Goal: Task Accomplishment & Management: Use online tool/utility

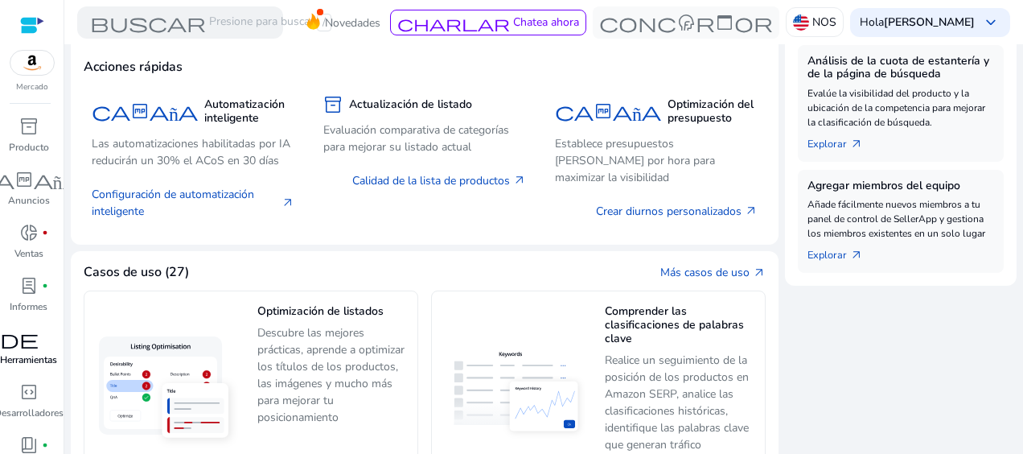
scroll to position [77, 0]
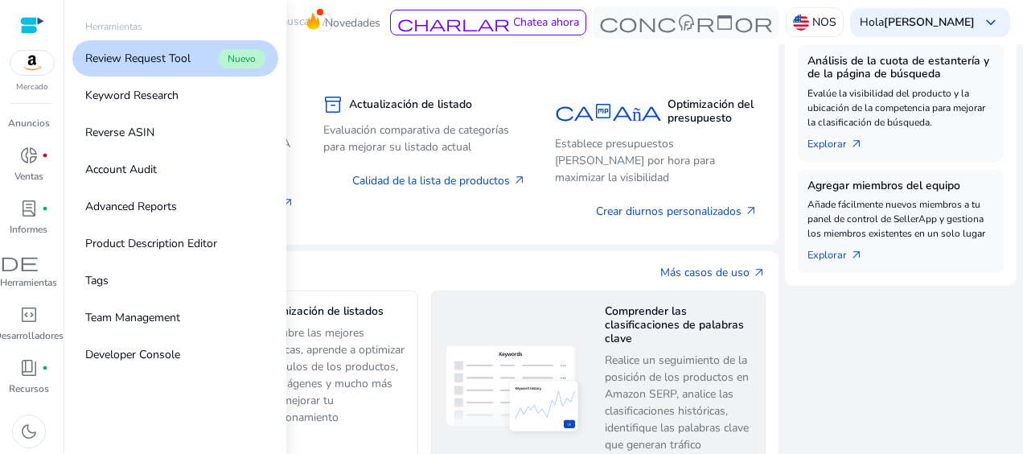
drag, startPoint x: 24, startPoint y: 273, endPoint x: 449, endPoint y: 339, distance: 430.0
click at [25, 273] on div "encargado de mantenimiento" at bounding box center [28, 262] width 431 height 26
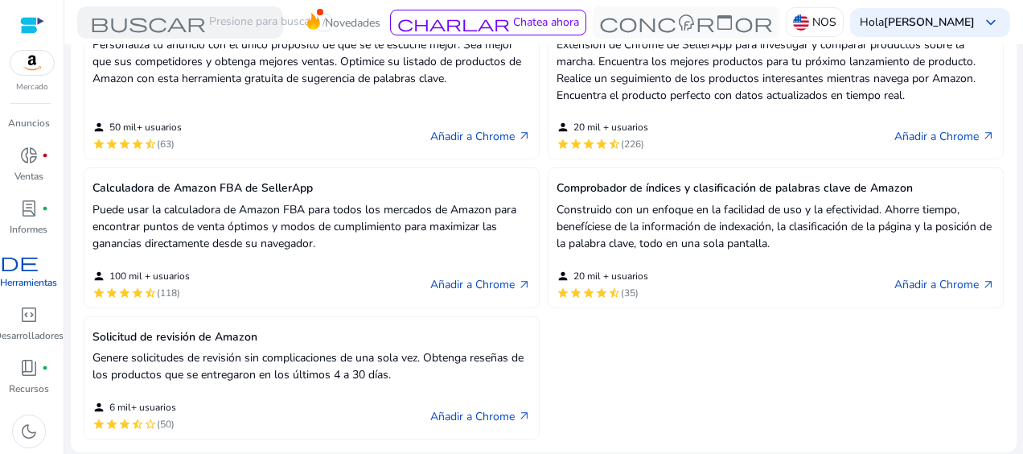
scroll to position [885, 0]
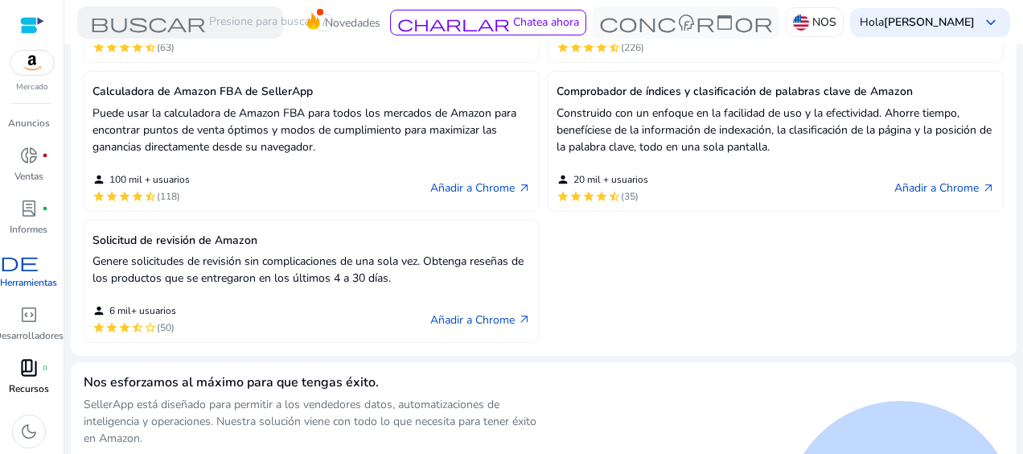
click at [30, 385] on p "Recursos" at bounding box center [29, 388] width 40 height 14
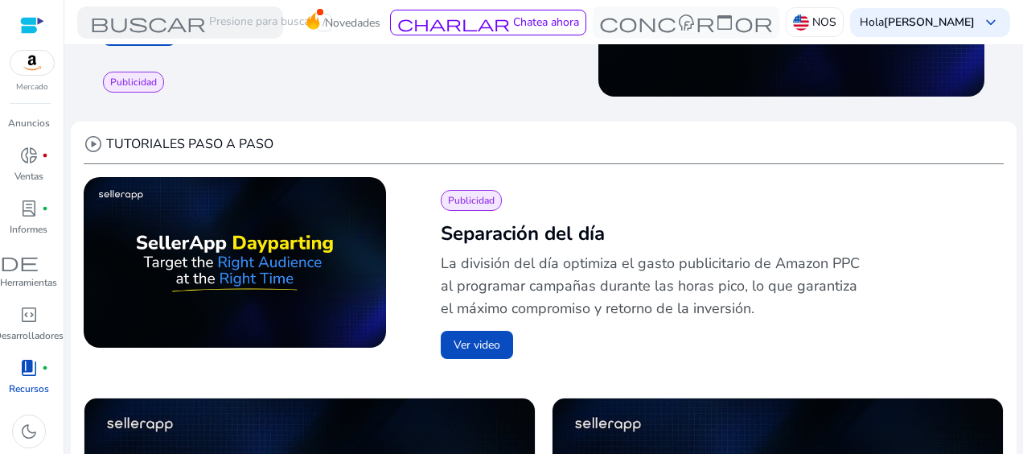
scroll to position [483, 0]
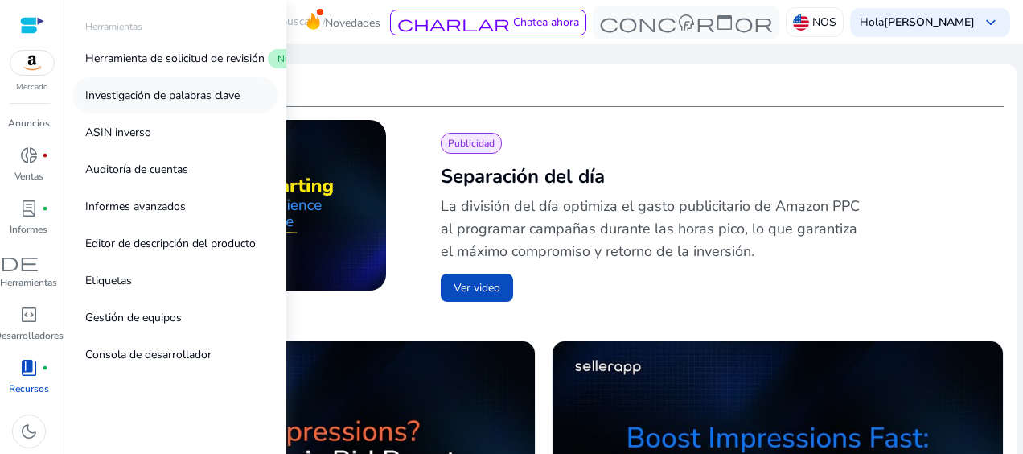
click at [164, 92] on p "Investigación de palabras clave" at bounding box center [162, 95] width 154 height 17
